Goal: Use online tool/utility: Use online tool/utility

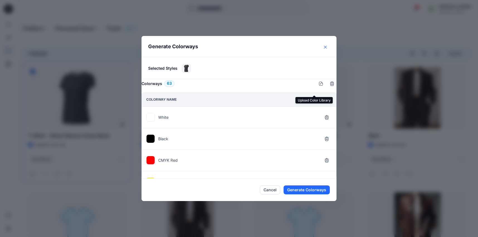
click at [326, 46] on icon "Close" at bounding box center [325, 47] width 3 height 3
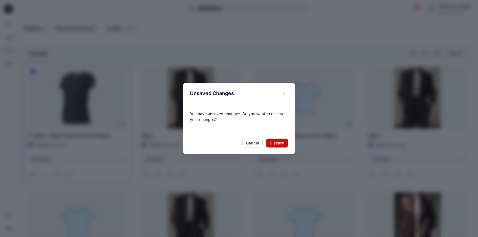
click at [274, 144] on button "Discard" at bounding box center [277, 143] width 22 height 9
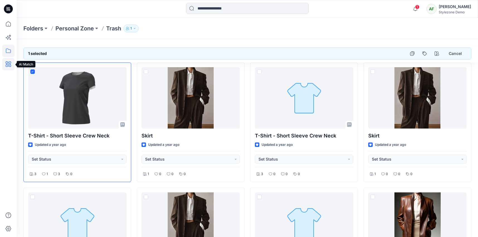
click at [10, 61] on icon at bounding box center [8, 64] width 12 height 12
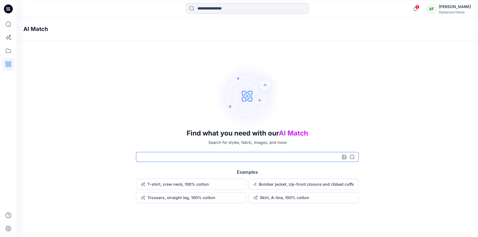
click at [243, 161] on input at bounding box center [247, 157] width 223 height 10
click at [221, 185] on button "T-shirt, crew neck, 100% cotton" at bounding box center [191, 184] width 110 height 11
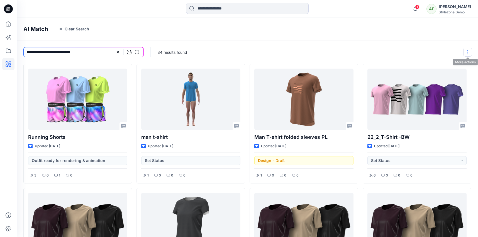
click at [466, 52] on button "button" at bounding box center [468, 52] width 9 height 9
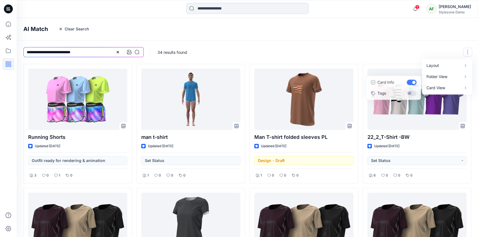
click at [439, 48] on div "34 results found Layout Grid Large Grid Folder View Compact Card Card View Card…" at bounding box center [315, 51] width 328 height 23
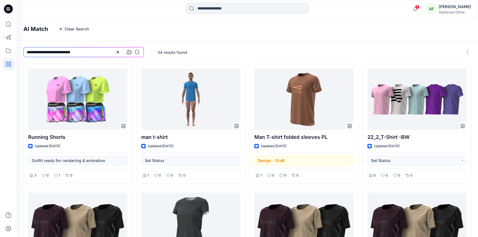
click at [129, 52] on icon at bounding box center [129, 52] width 4 height 4
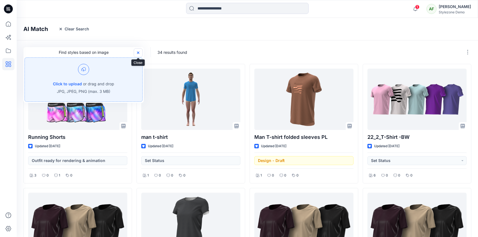
click at [137, 52] on icon "button" at bounding box center [138, 52] width 4 height 4
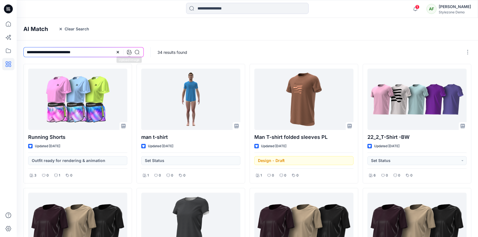
click at [131, 51] on icon at bounding box center [129, 52] width 4 height 4
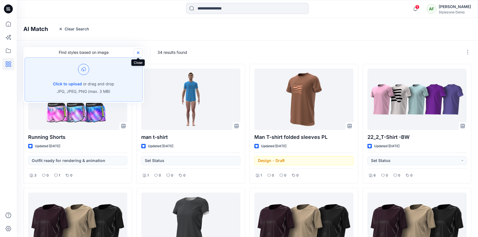
click at [142, 52] on button "button" at bounding box center [138, 52] width 9 height 9
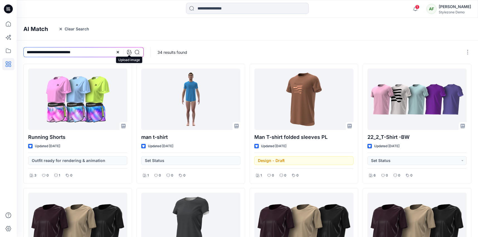
click at [130, 52] on icon at bounding box center [129, 52] width 4 height 4
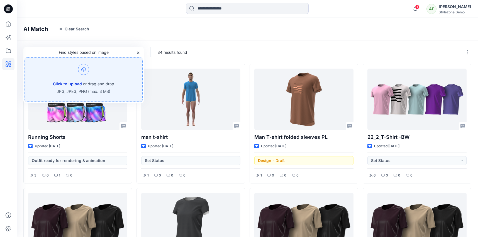
click at [78, 83] on button "Click to upload" at bounding box center [67, 84] width 29 height 7
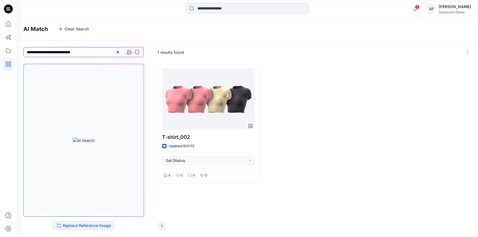
click at [209, 227] on div "1" at bounding box center [315, 225] width 314 height 9
click at [163, 228] on button "1" at bounding box center [162, 225] width 9 height 9
click at [183, 228] on div "1" at bounding box center [315, 225] width 314 height 9
click at [74, 28] on button "Clear Search" at bounding box center [74, 29] width 38 height 9
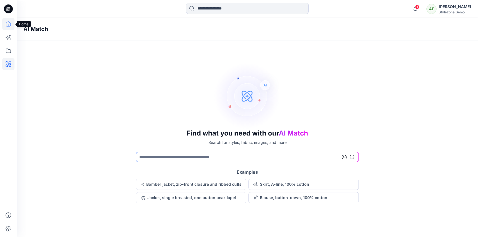
click at [7, 21] on icon at bounding box center [8, 24] width 12 height 12
